Goal: Information Seeking & Learning: Learn about a topic

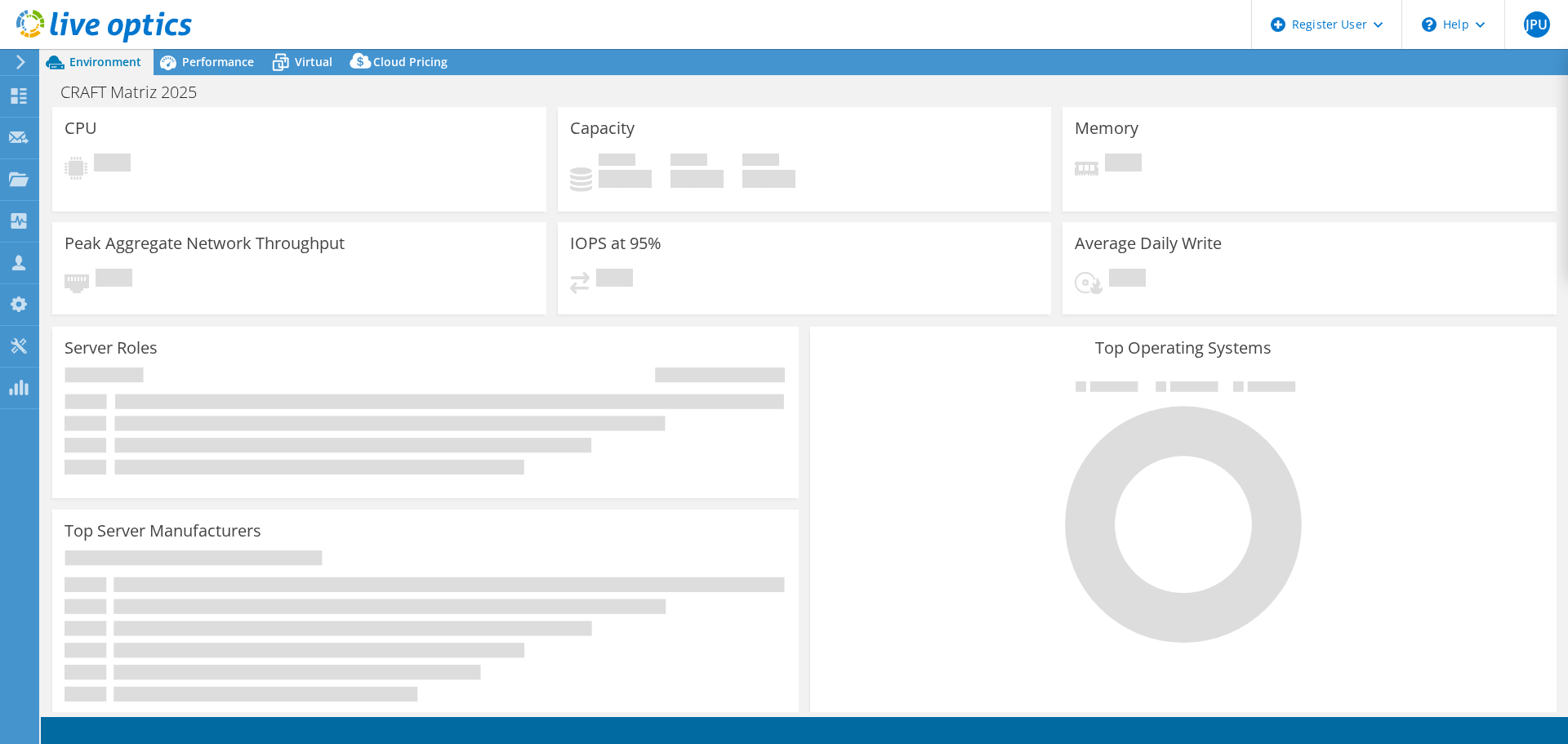
select select "SouthAmerica"
select select "BRL"
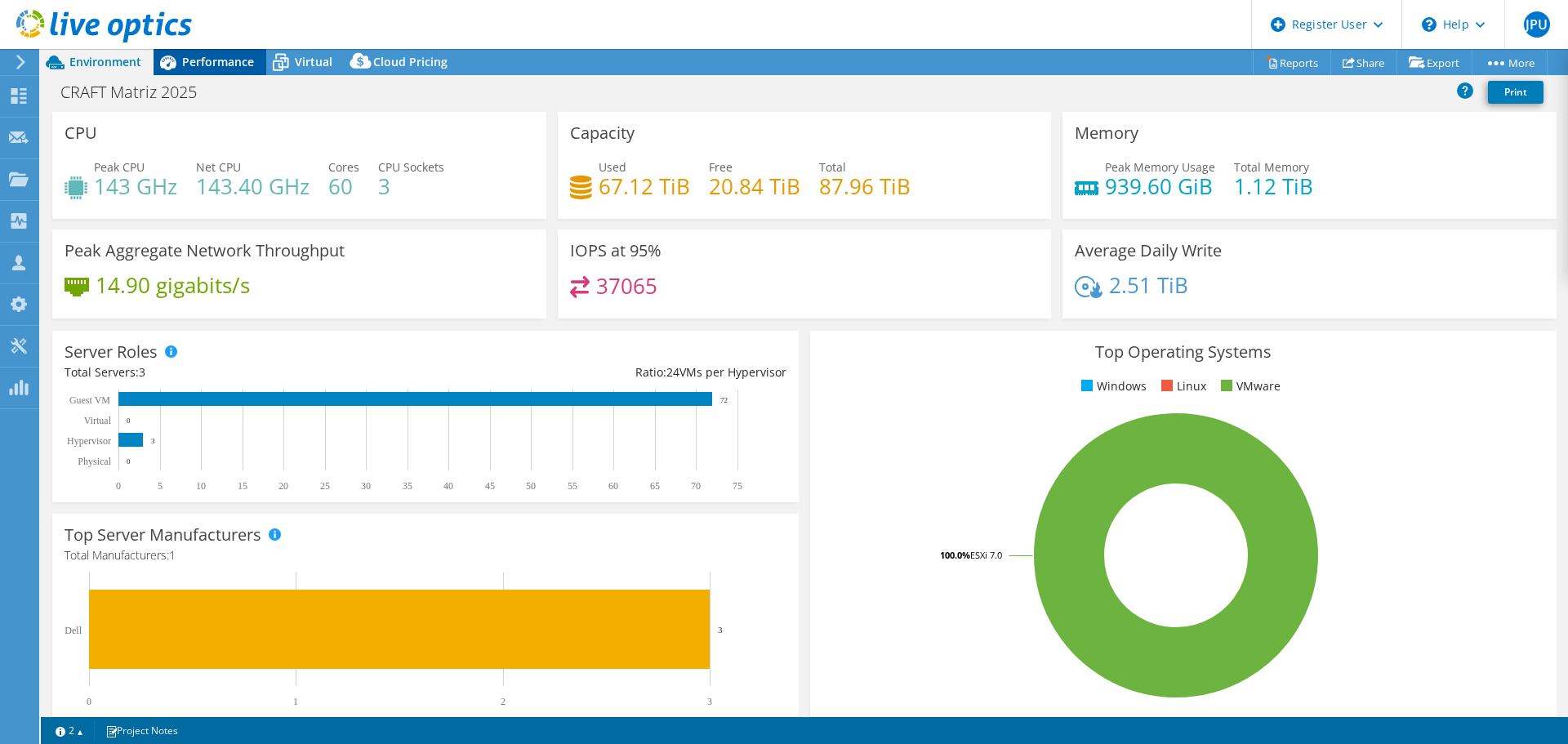
click at [196, 58] on span "Performance" at bounding box center [218, 62] width 72 height 16
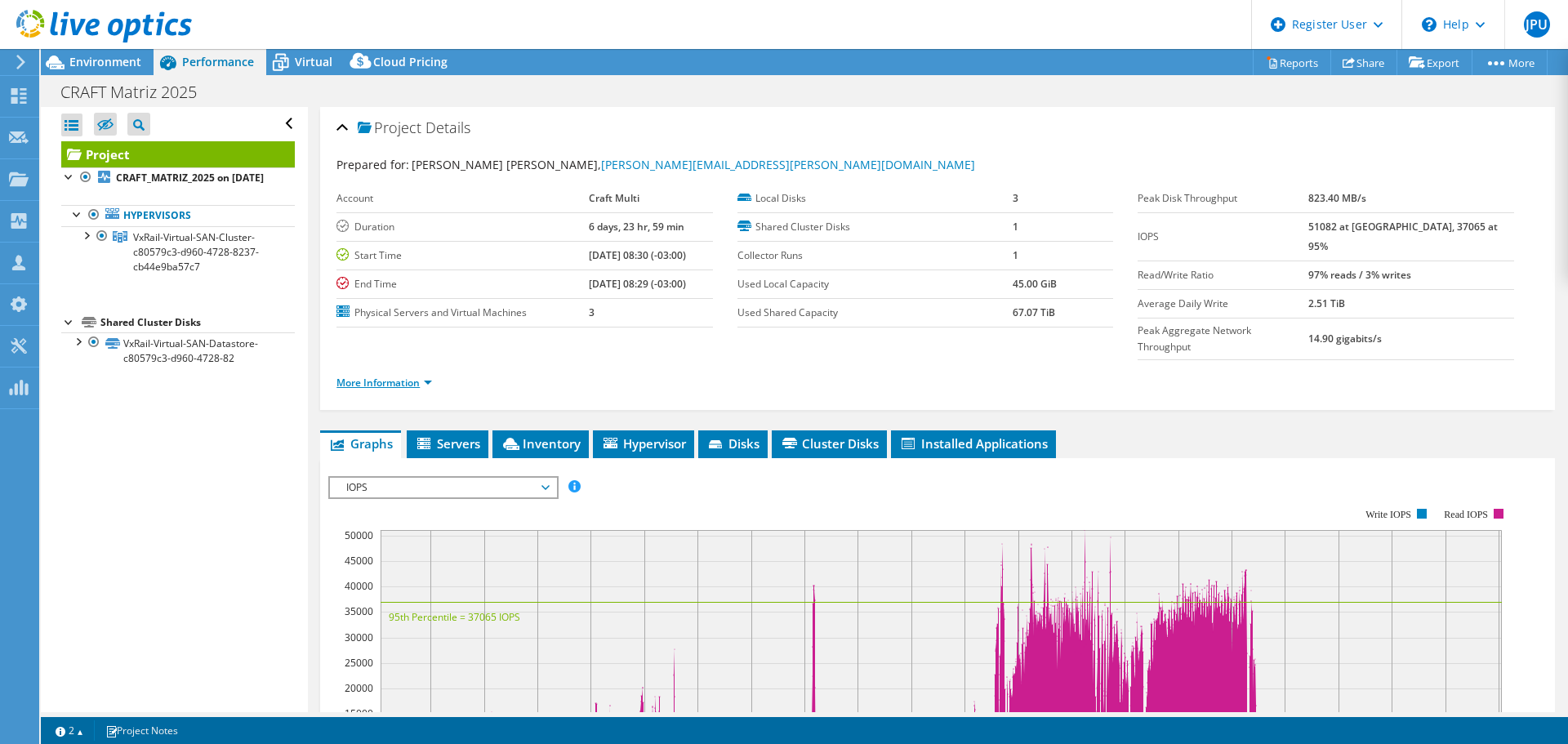
click at [404, 376] on link "More Information" at bounding box center [384, 382] width 95 height 14
